Goal: Find specific page/section: Find specific page/section

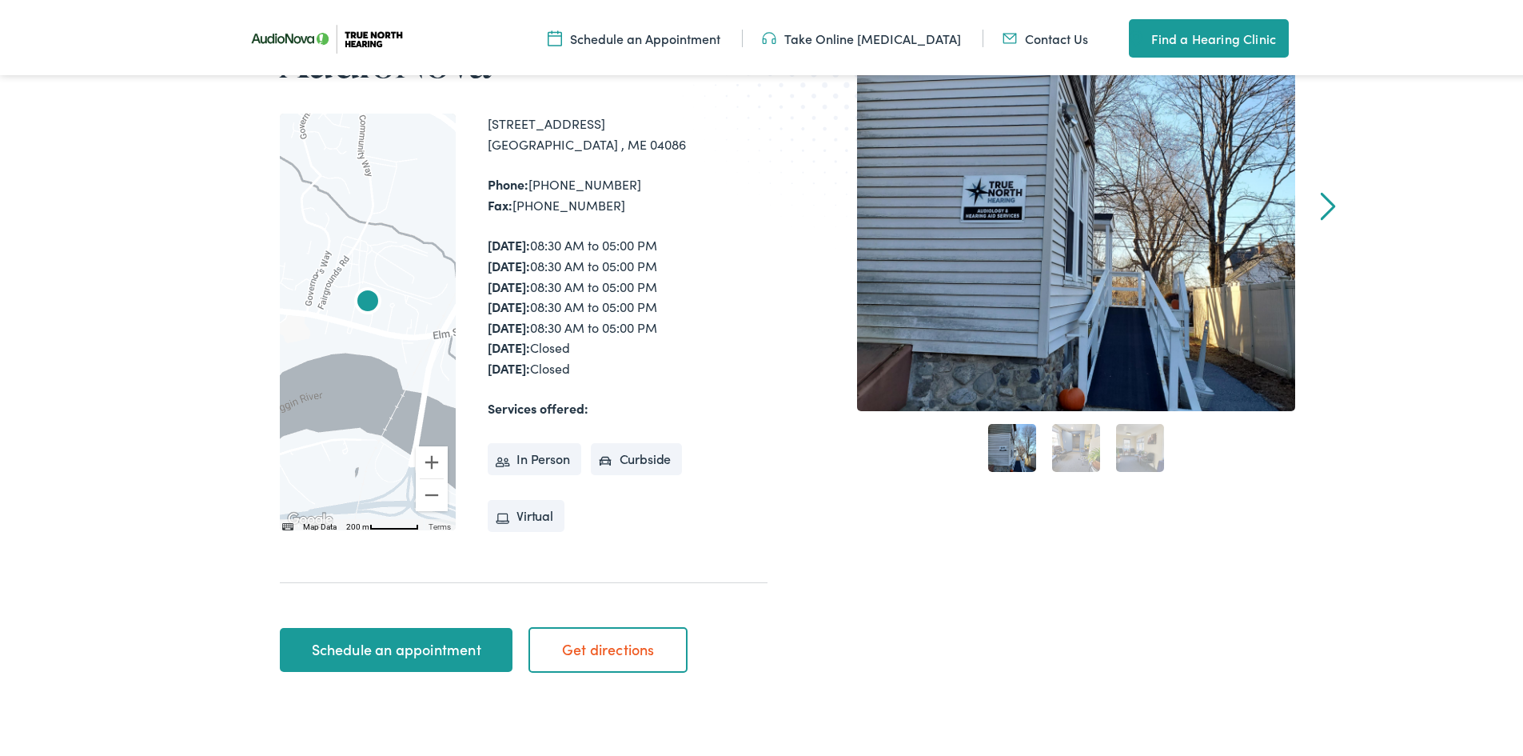
scroll to position [160, 0]
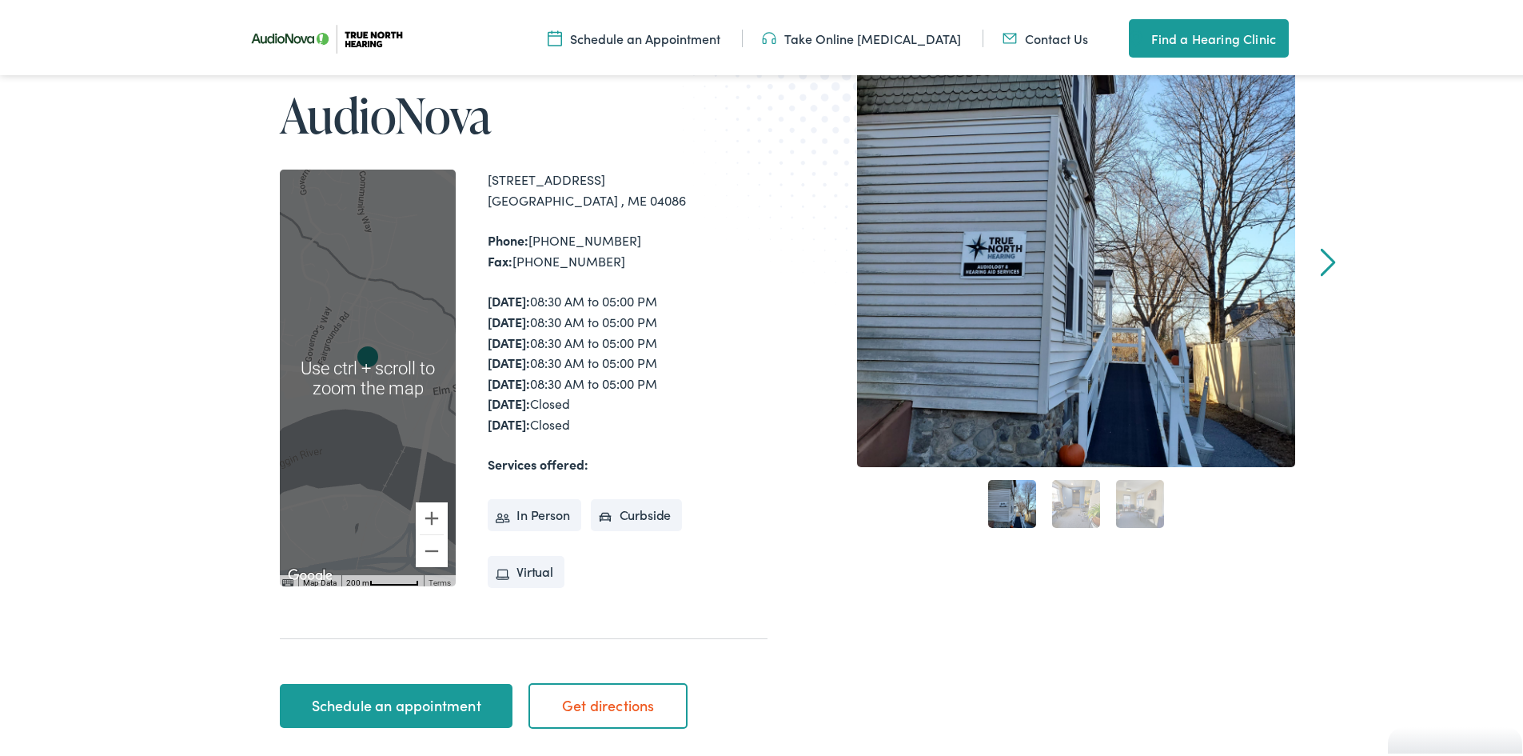
scroll to position [320, 0]
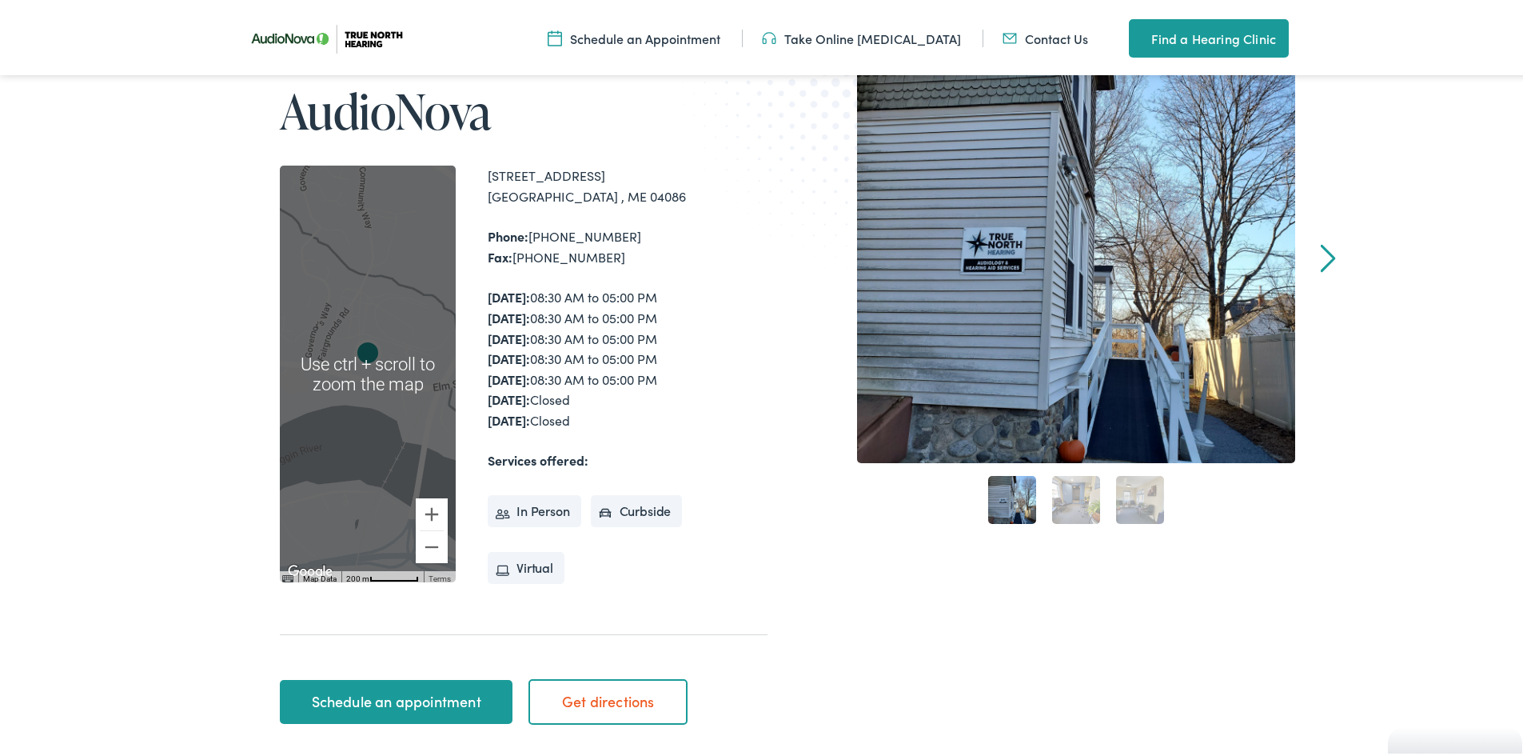
click at [405, 274] on div at bounding box center [368, 370] width 176 height 417
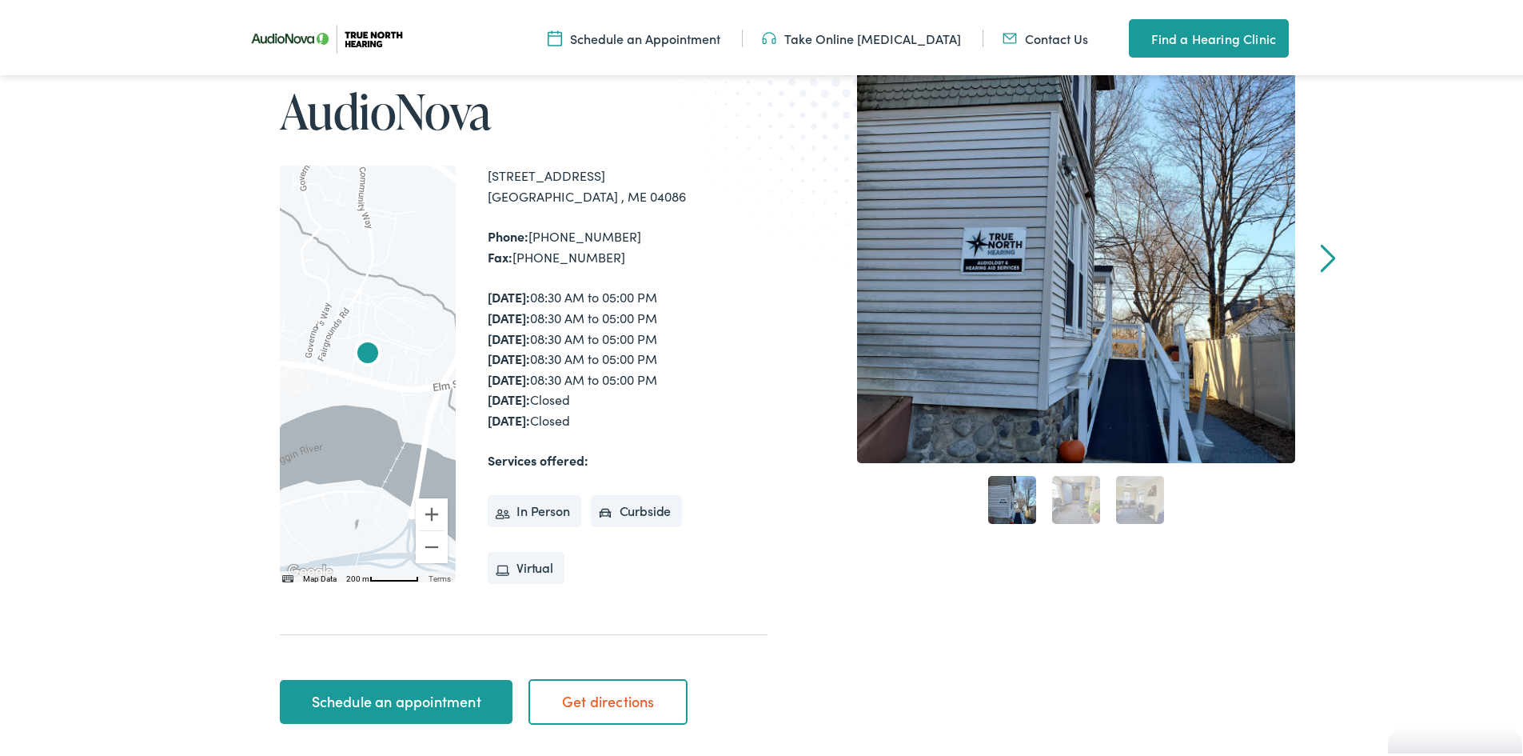
click at [357, 340] on img "AudioNova" at bounding box center [368, 352] width 38 height 38
click at [361, 345] on img "AudioNova" at bounding box center [368, 352] width 38 height 38
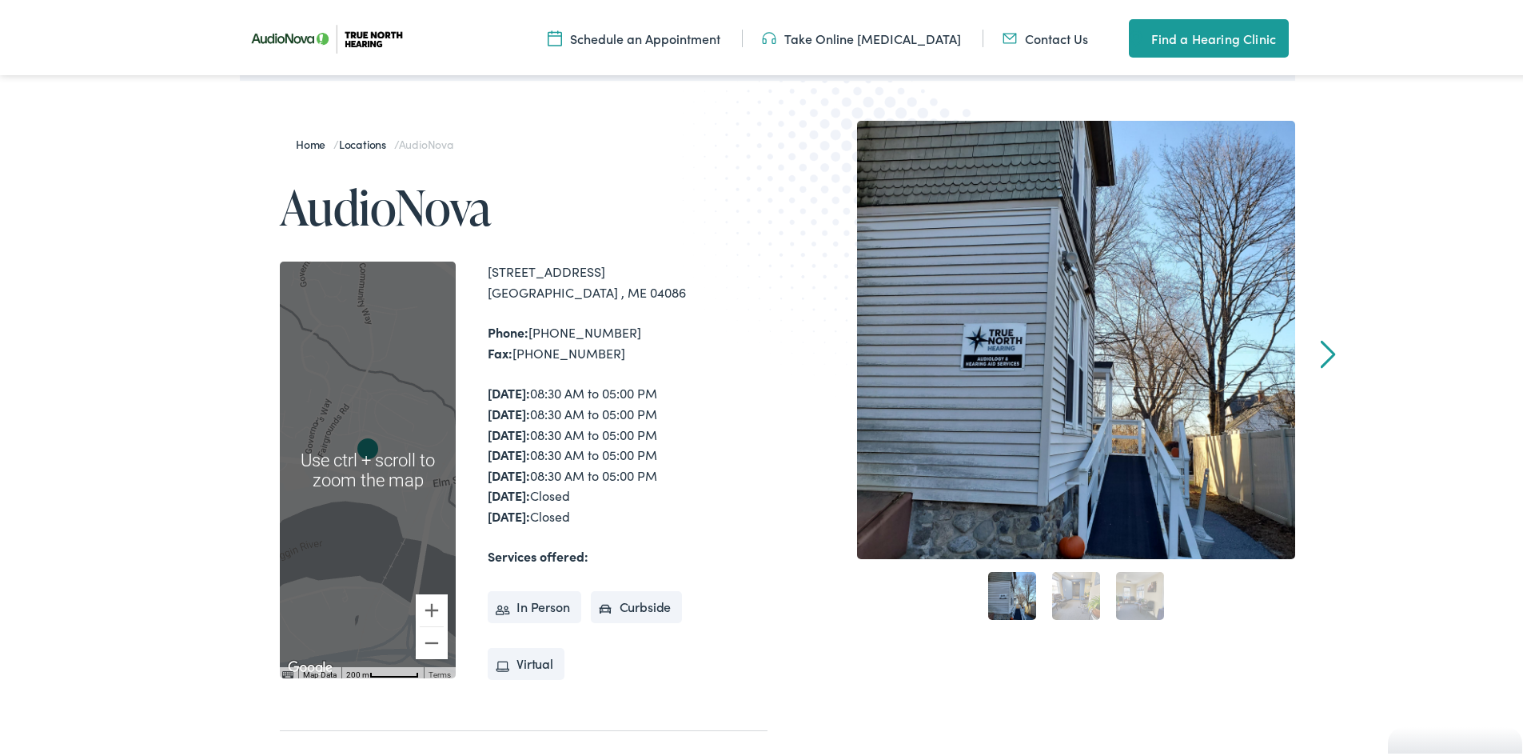
scroll to position [240, 0]
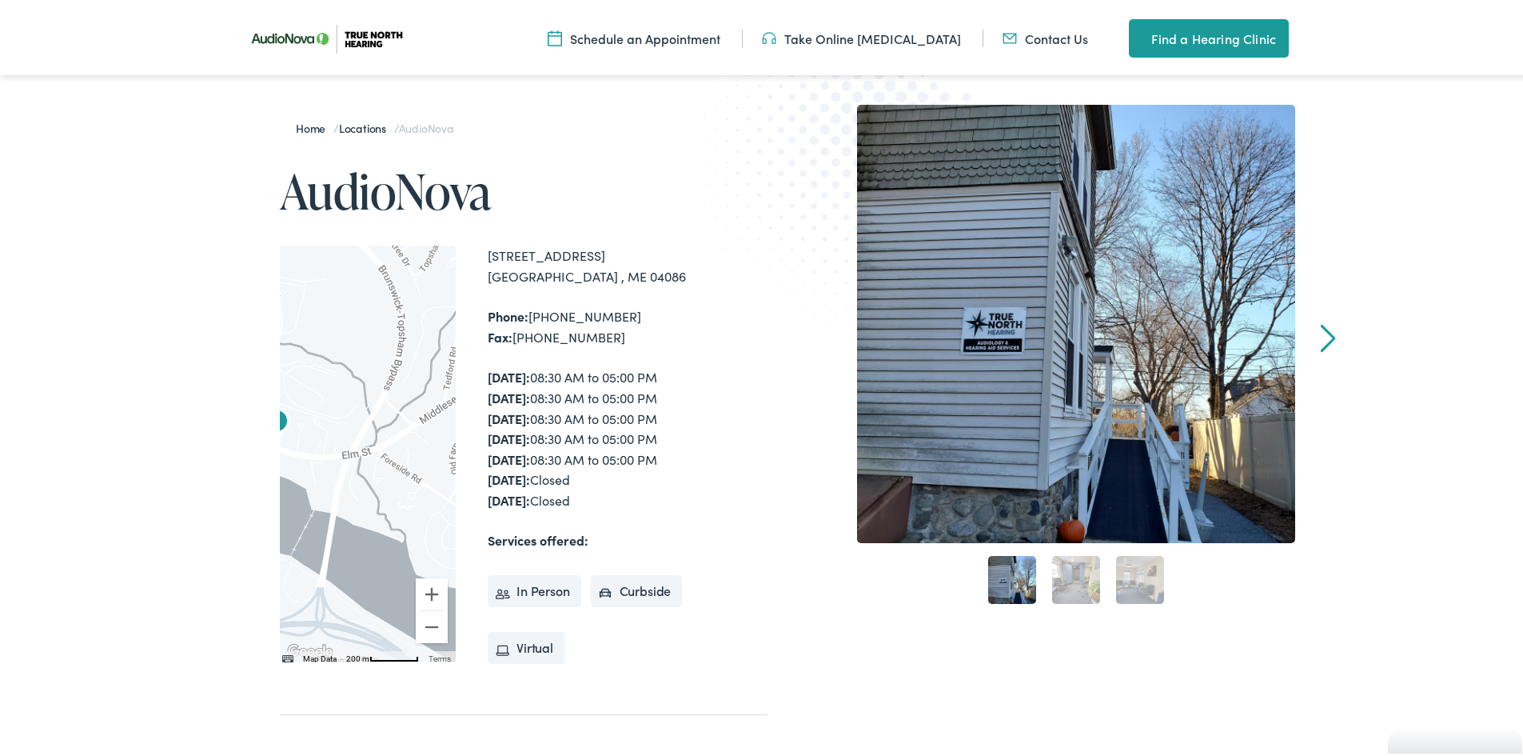
drag, startPoint x: 369, startPoint y: 441, endPoint x: 278, endPoint y: 420, distance: 92.9
click at [276, 425] on img "AudioNova" at bounding box center [276, 420] width 38 height 38
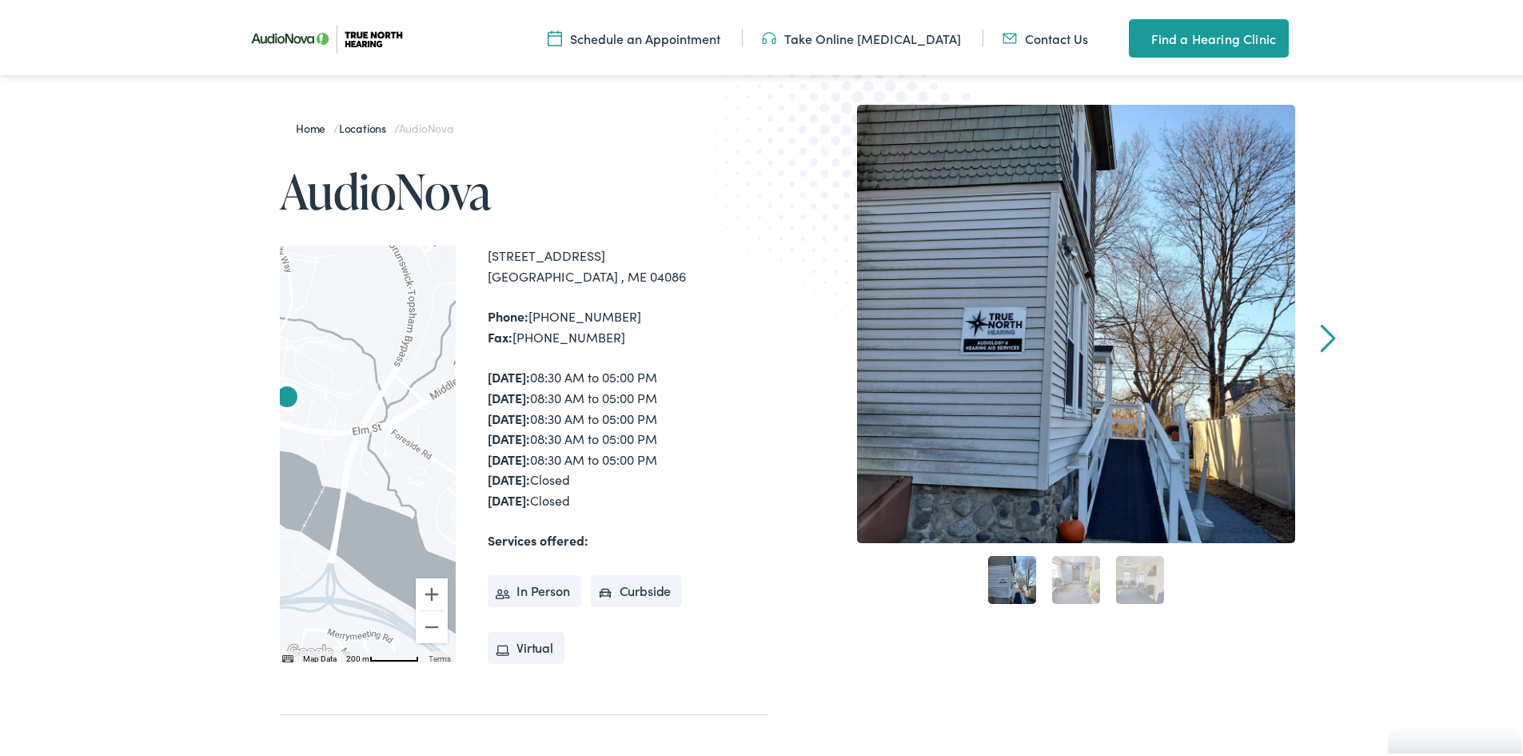
drag, startPoint x: 369, startPoint y: 367, endPoint x: 381, endPoint y: 353, distance: 18.1
click at [382, 354] on div at bounding box center [368, 450] width 176 height 417
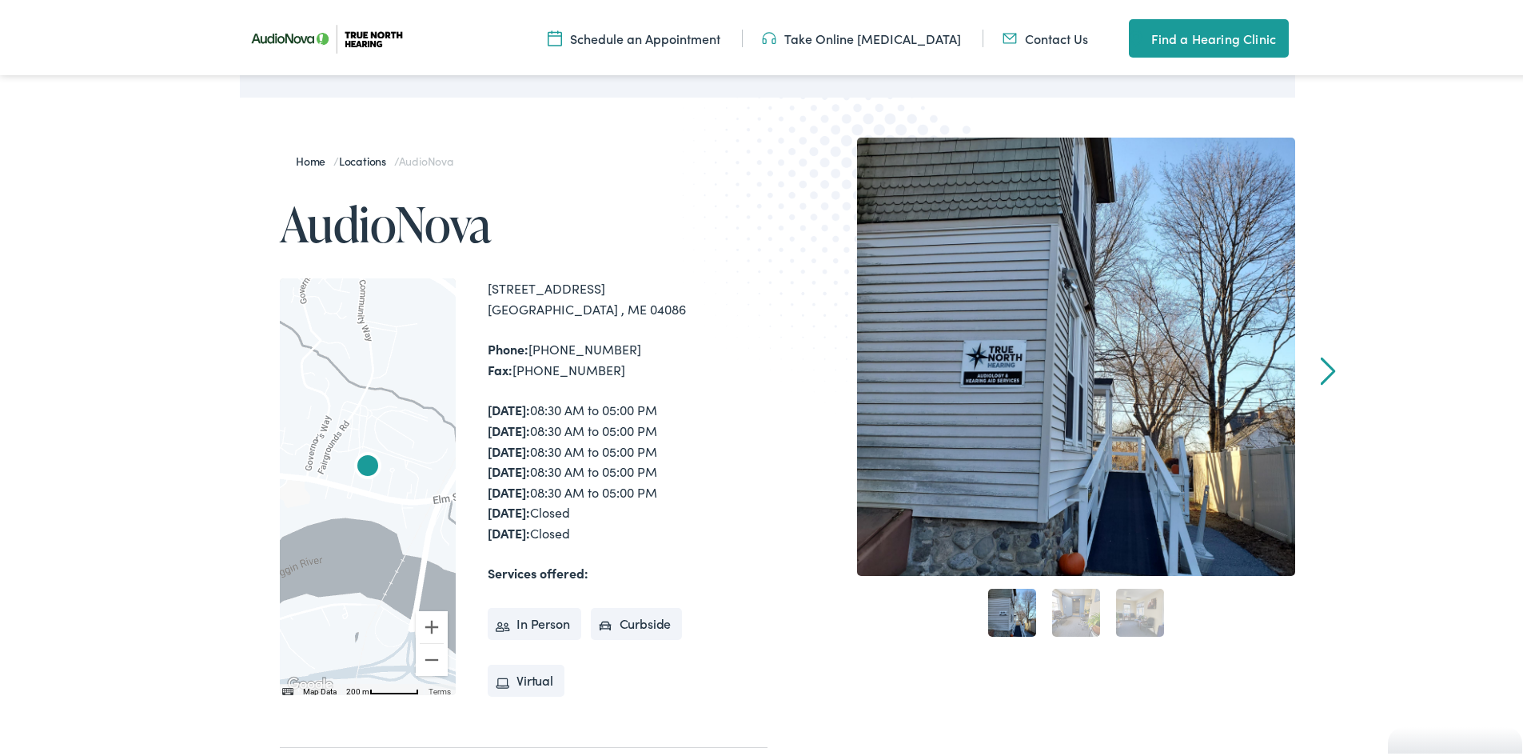
scroll to position [240, 0]
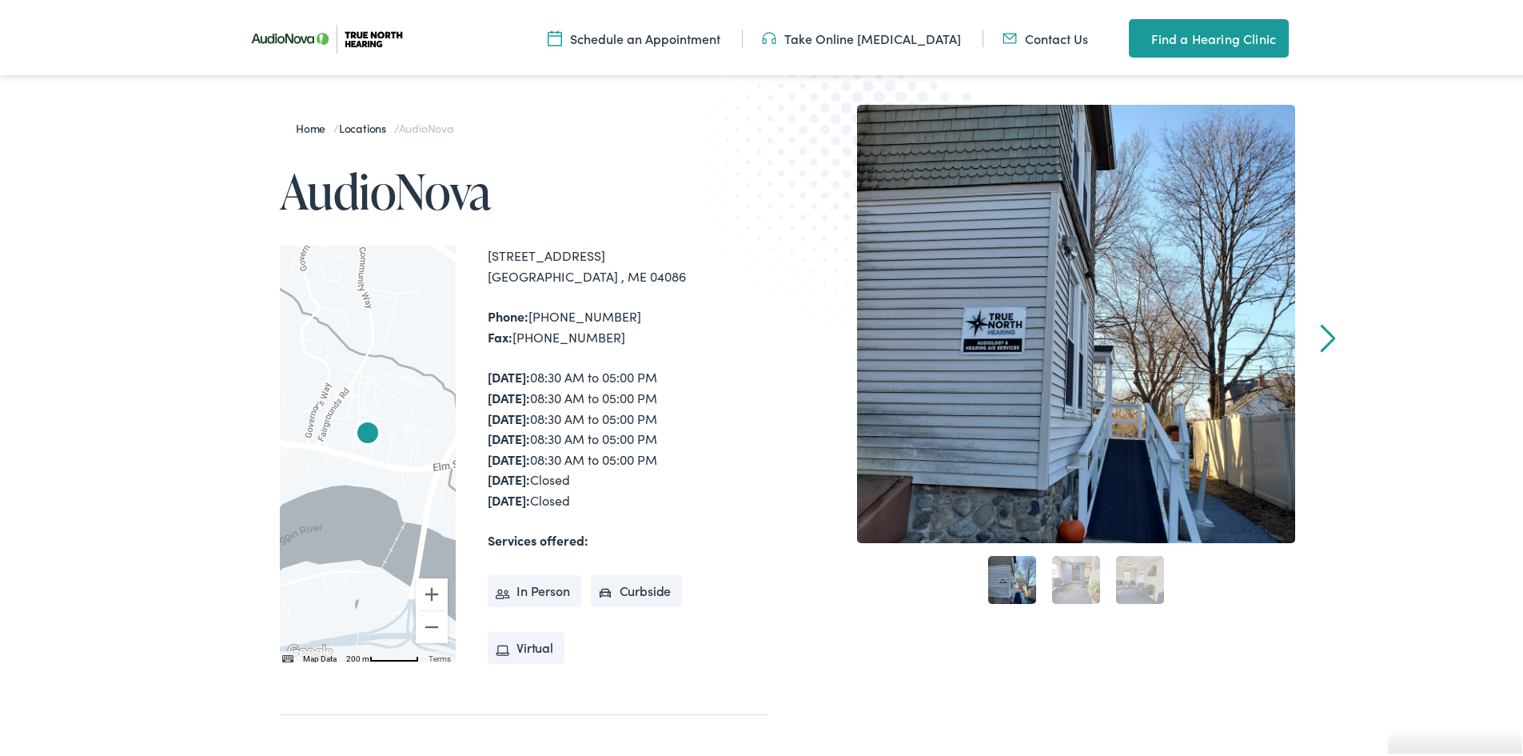
click at [401, 458] on div at bounding box center [368, 450] width 176 height 417
click at [412, 436] on div at bounding box center [368, 450] width 176 height 417
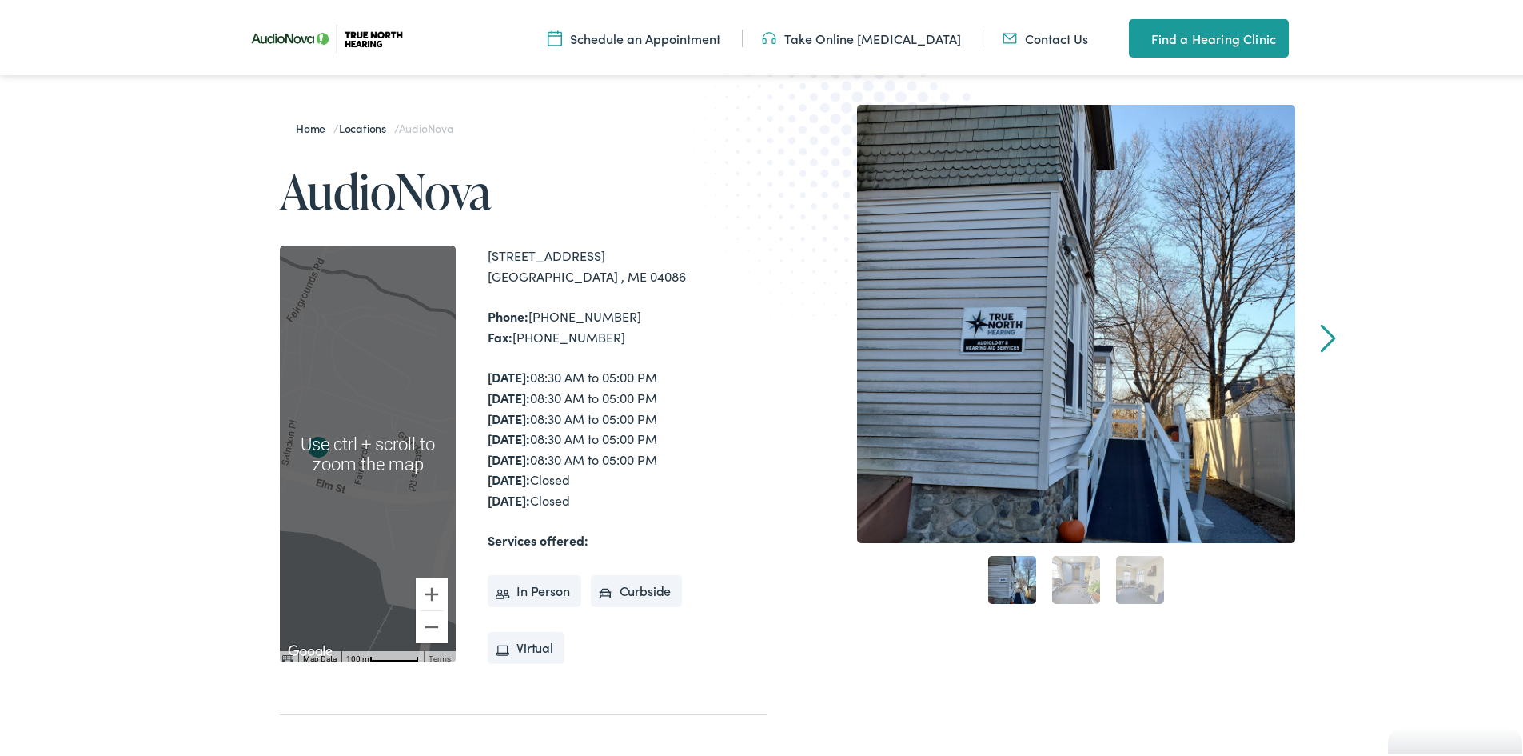
click at [381, 397] on div at bounding box center [368, 450] width 176 height 417
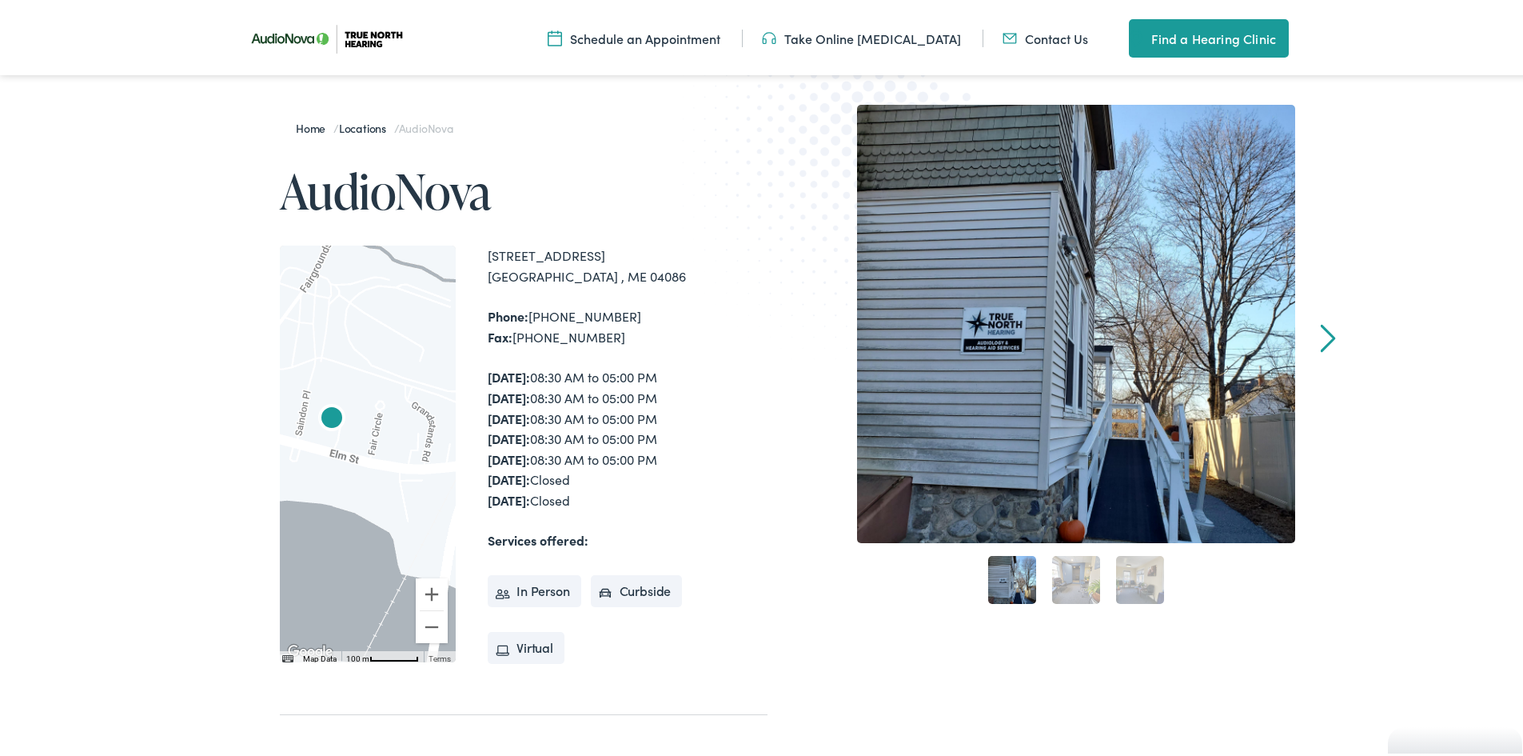
drag, startPoint x: 391, startPoint y: 424, endPoint x: 402, endPoint y: 409, distance: 18.9
click at [404, 405] on div at bounding box center [368, 450] width 176 height 417
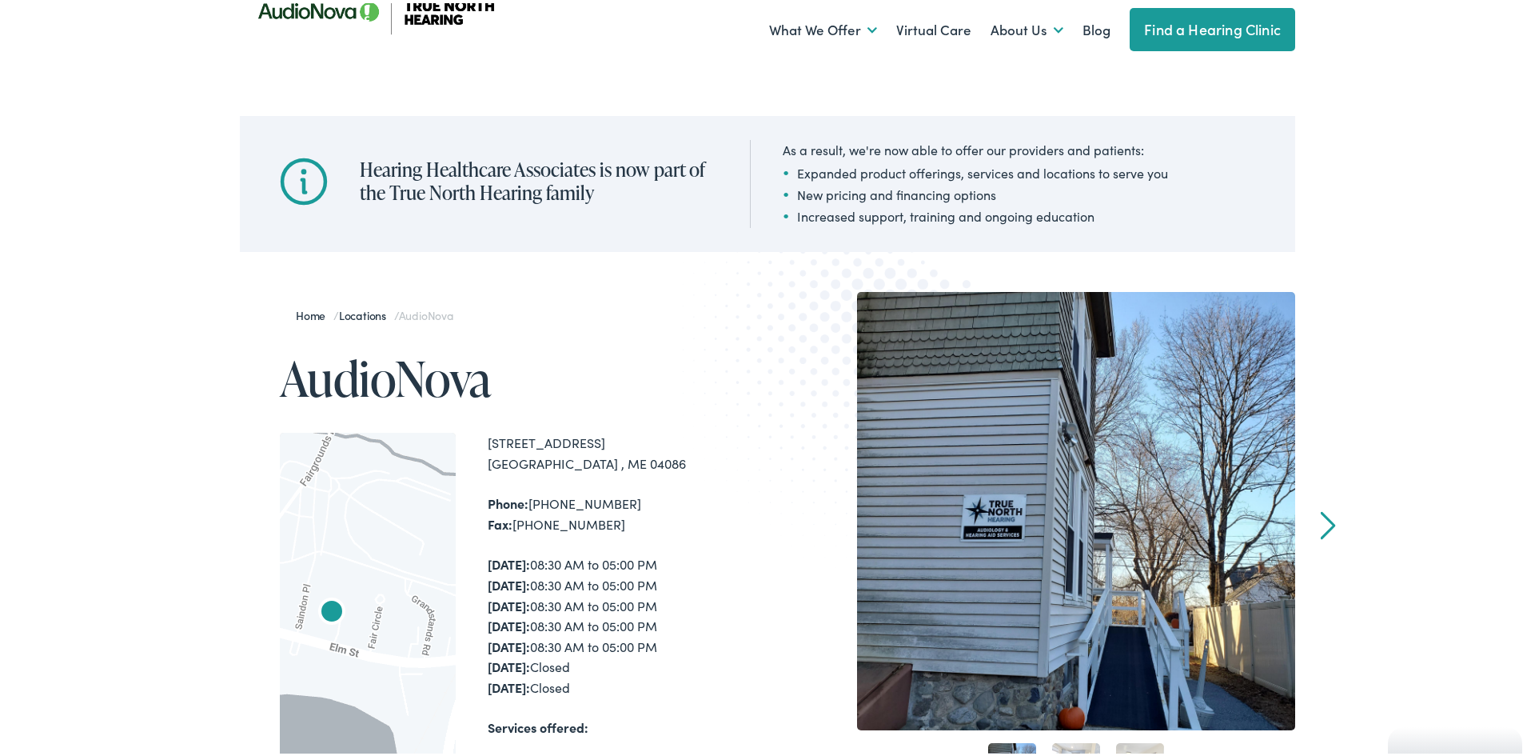
scroll to position [0, 0]
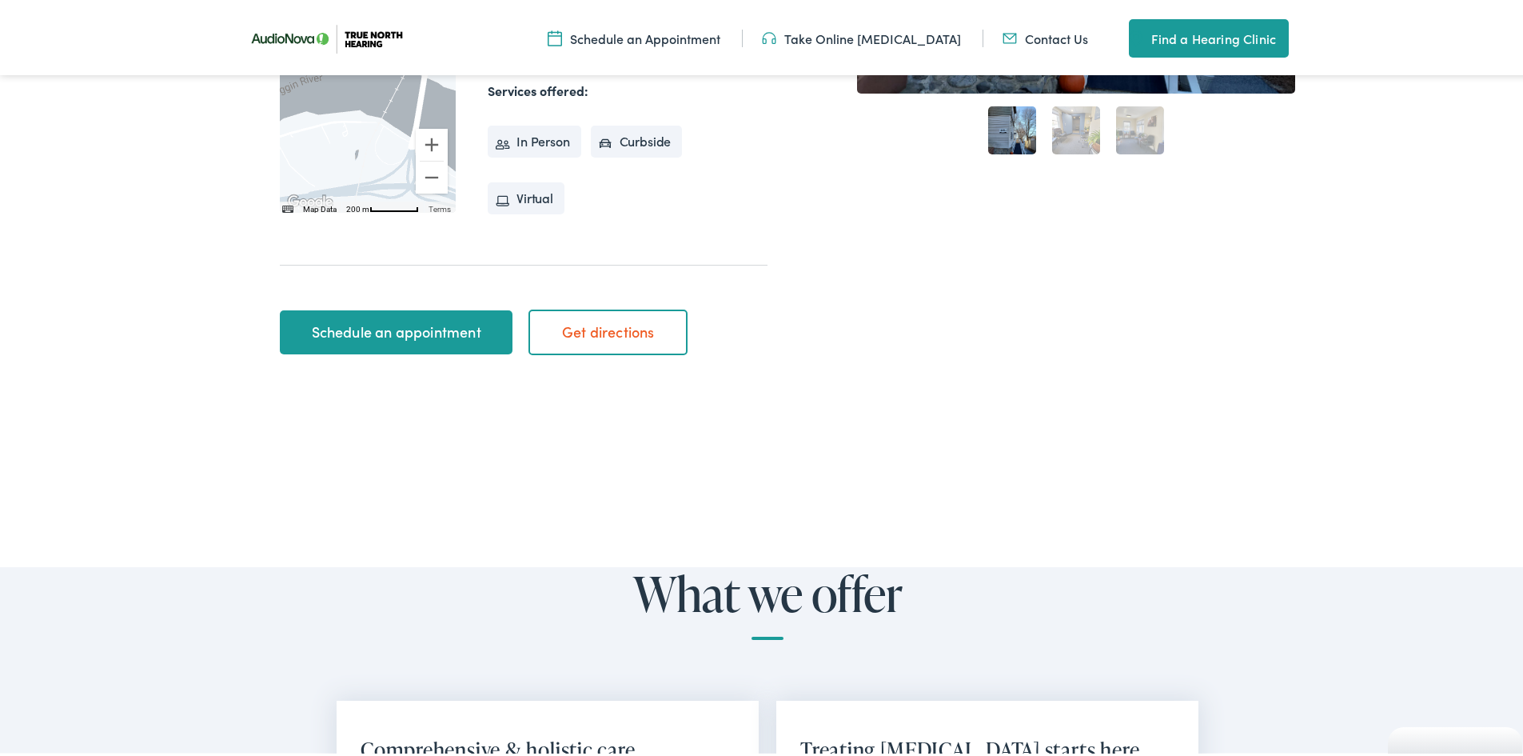
scroll to position [160, 0]
